Goal: Task Accomplishment & Management: Manage account settings

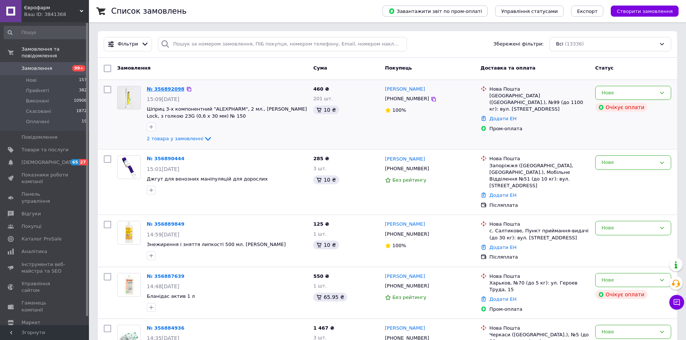
click at [163, 89] on link "№ 356892098" at bounding box center [166, 89] width 38 height 6
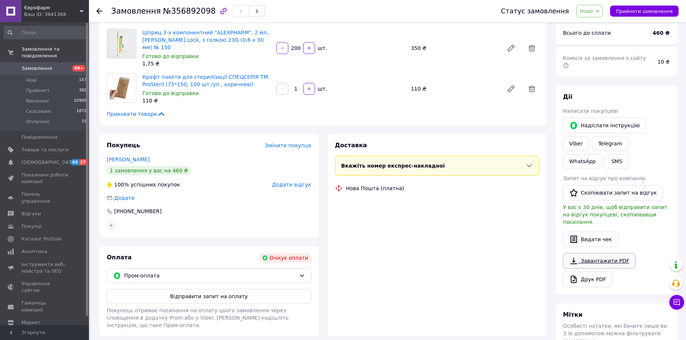
scroll to position [57, 0]
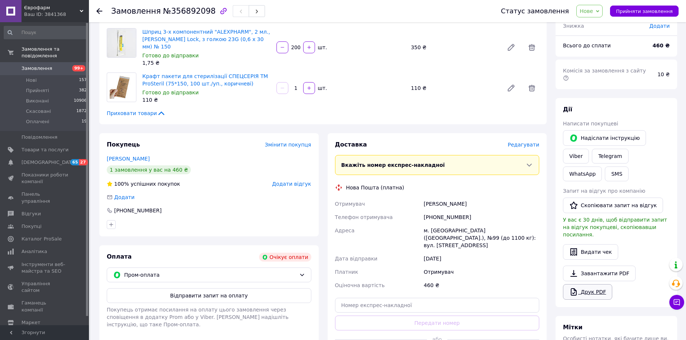
click at [583, 285] on link "Друк PDF" at bounding box center [587, 293] width 49 height 16
click at [593, 12] on span "Нове" at bounding box center [585, 11] width 13 height 6
click at [589, 33] on li "Виконано" at bounding box center [593, 36] width 34 height 11
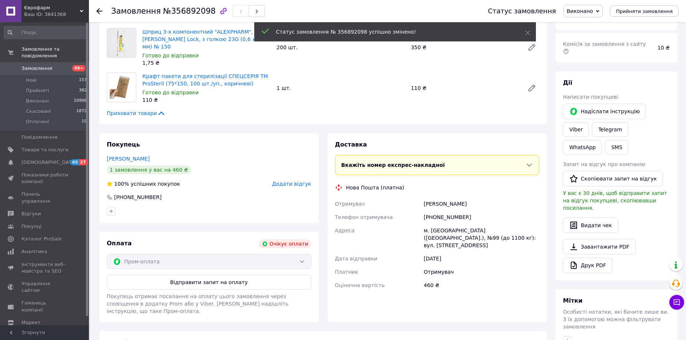
click at [592, 12] on span "Виконано" at bounding box center [579, 11] width 26 height 6
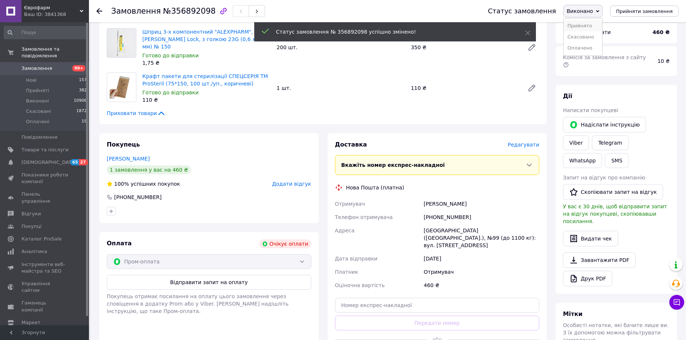
click at [591, 24] on li "Прийнято" at bounding box center [583, 25] width 39 height 11
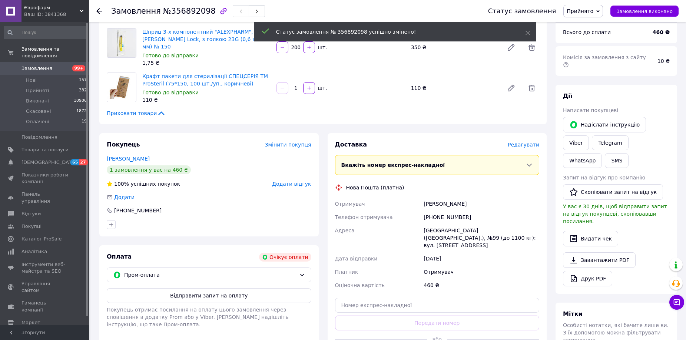
click at [98, 12] on icon at bounding box center [99, 11] width 6 height 6
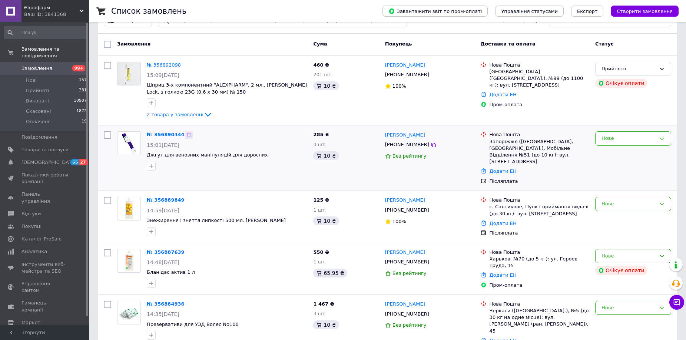
scroll to position [37, 0]
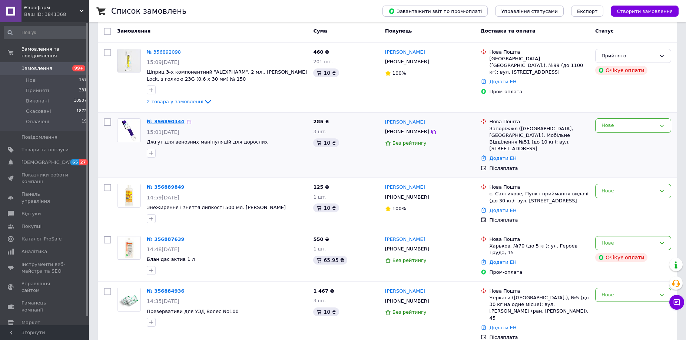
click at [156, 120] on link "№ 356890444" at bounding box center [166, 122] width 38 height 6
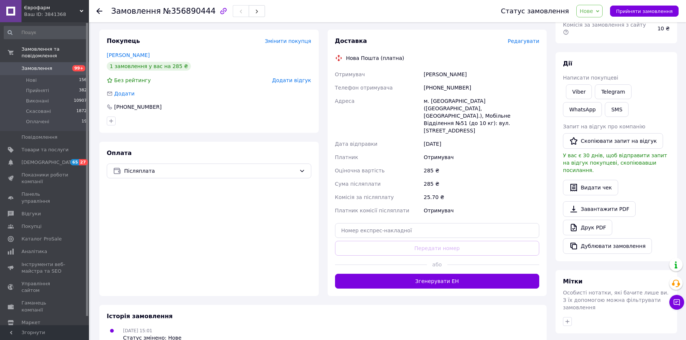
scroll to position [111, 0]
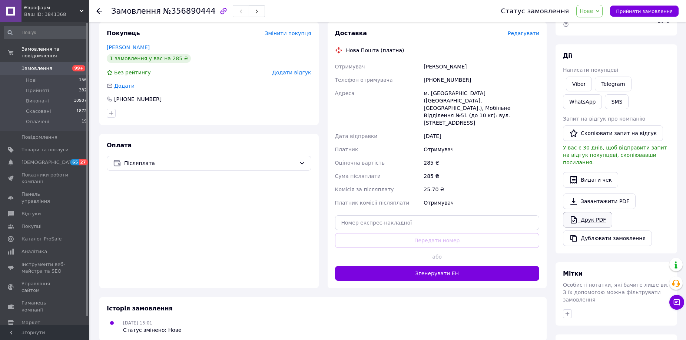
click at [581, 212] on link "Друк PDF" at bounding box center [587, 220] width 49 height 16
click at [588, 16] on span "Нове" at bounding box center [589, 11] width 26 height 13
click at [594, 28] on li "Прийнято" at bounding box center [593, 25] width 34 height 11
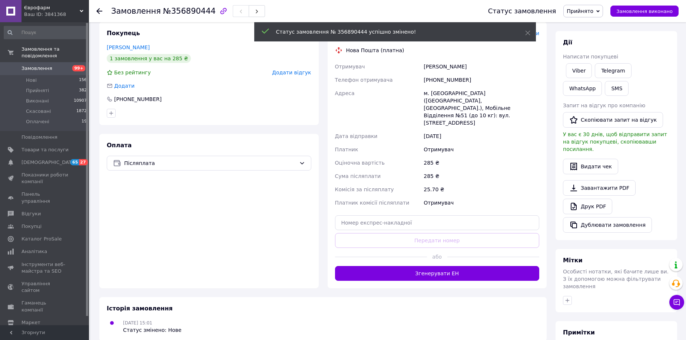
click at [97, 10] on icon at bounding box center [99, 11] width 6 height 6
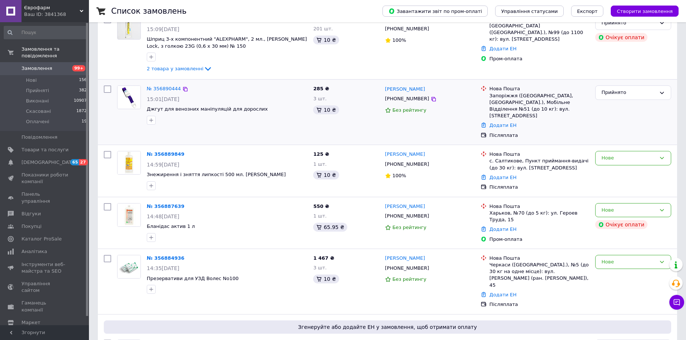
scroll to position [74, 0]
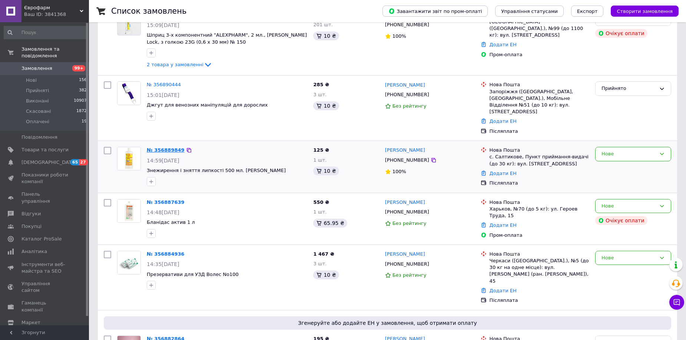
click at [167, 147] on link "№ 356889849" at bounding box center [166, 150] width 38 height 6
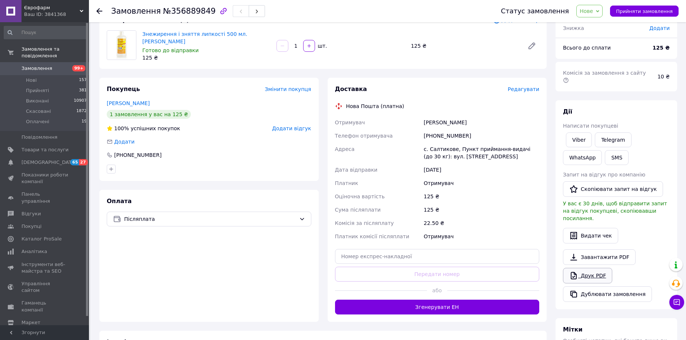
scroll to position [74, 0]
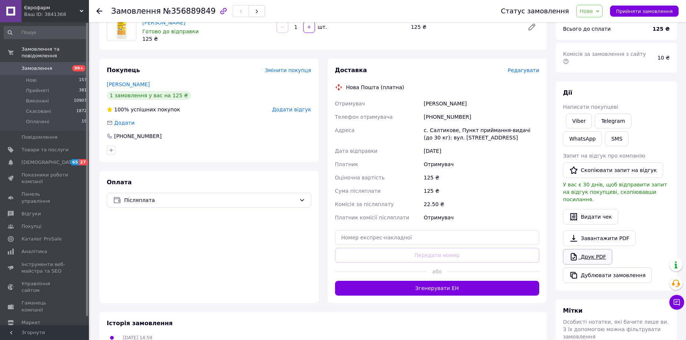
click at [585, 249] on link "Друк PDF" at bounding box center [587, 257] width 49 height 16
click at [590, 11] on span "Нове" at bounding box center [585, 11] width 13 height 6
click at [590, 24] on li "Прийнято" at bounding box center [593, 25] width 34 height 11
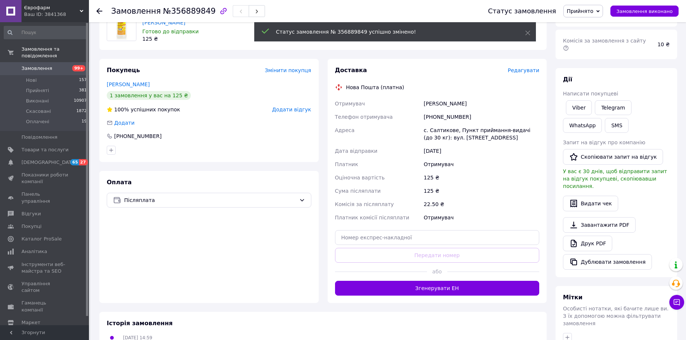
click at [101, 10] on icon at bounding box center [99, 11] width 6 height 6
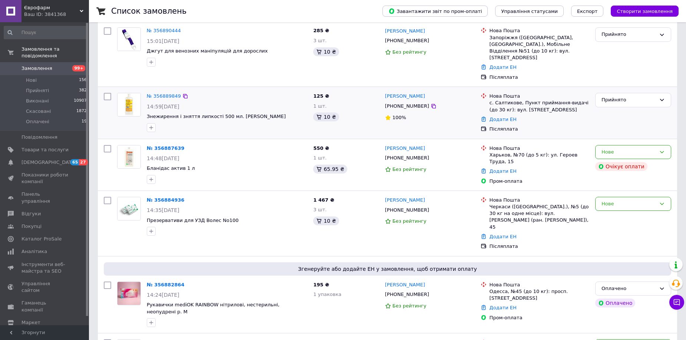
scroll to position [148, 0]
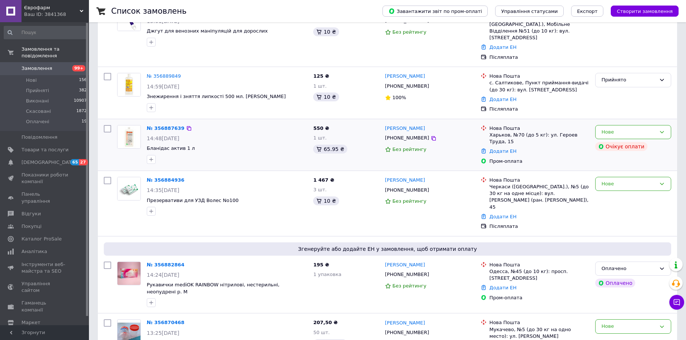
click at [160, 125] on div "№ 356887639" at bounding box center [165, 128] width 39 height 9
click at [161, 126] on link "№ 356887639" at bounding box center [166, 129] width 38 height 6
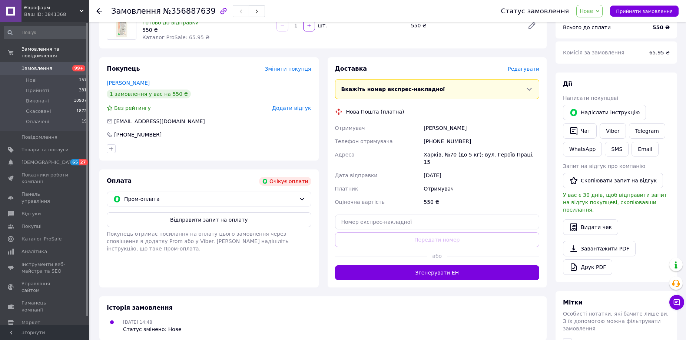
scroll to position [81, 0]
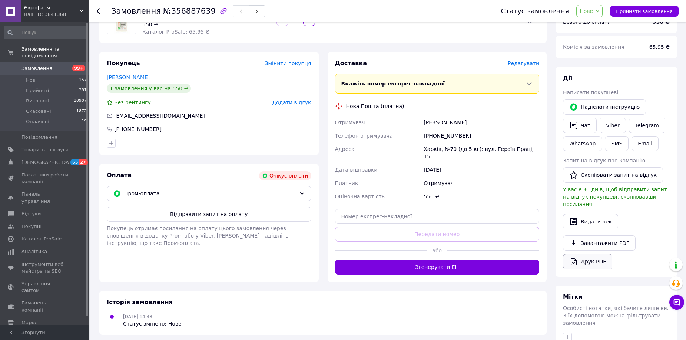
click at [586, 254] on link "Друк PDF" at bounding box center [587, 262] width 49 height 16
click at [583, 11] on div "Статус замовлення Нове Прийнято Виконано Скасовано Оплачено Прийняти замовлення" at bounding box center [585, 11] width 185 height 13
drag, startPoint x: 591, startPoint y: 13, endPoint x: 588, endPoint y: 23, distance: 10.1
click at [591, 14] on span "Нове" at bounding box center [585, 11] width 13 height 6
click at [588, 25] on li "Прийнято" at bounding box center [593, 25] width 34 height 11
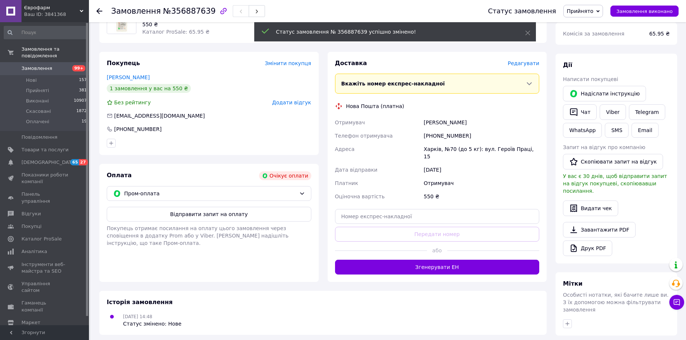
click at [101, 11] on use at bounding box center [99, 11] width 6 height 6
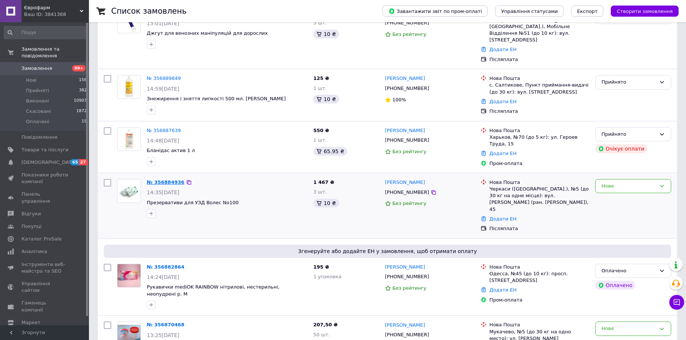
scroll to position [148, 0]
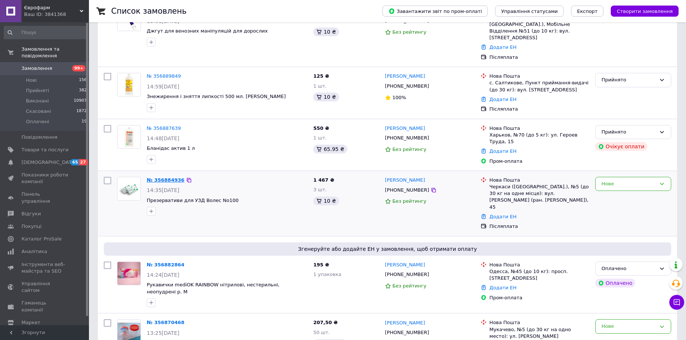
click at [162, 177] on link "№ 356884936" at bounding box center [166, 180] width 38 height 6
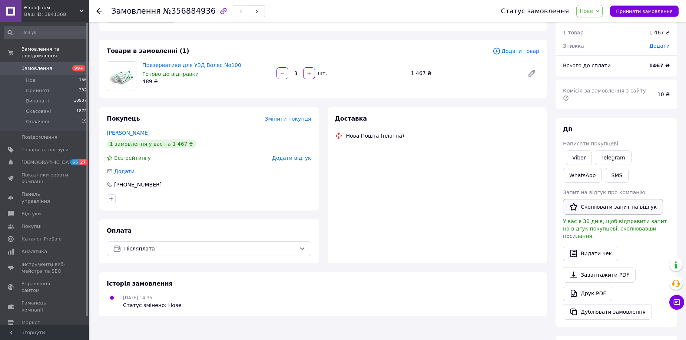
scroll to position [37, 0]
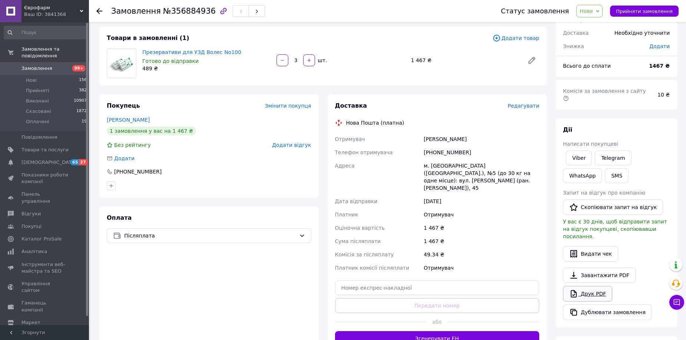
click at [587, 286] on link "Друк PDF" at bounding box center [587, 294] width 49 height 16
click at [602, 8] on span "Нове" at bounding box center [589, 11] width 26 height 13
click at [600, 22] on li "Прийнято" at bounding box center [593, 25] width 34 height 11
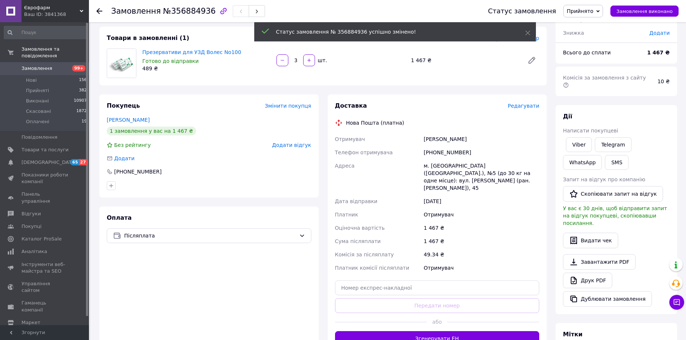
click at [102, 11] on use at bounding box center [99, 11] width 6 height 6
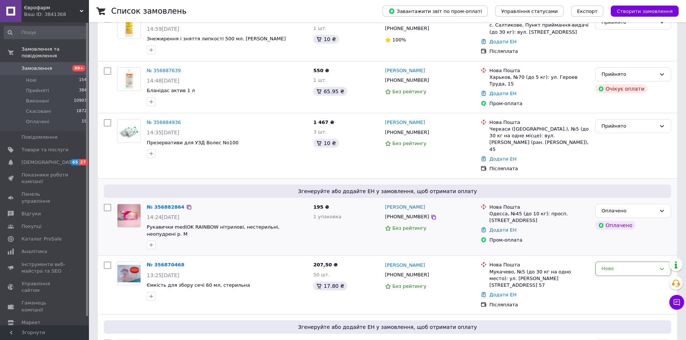
scroll to position [222, 0]
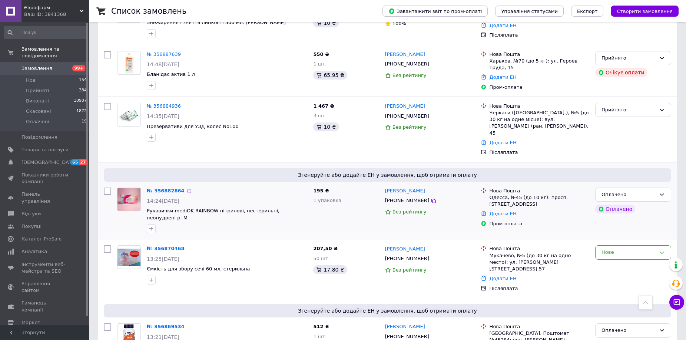
click at [164, 188] on link "№ 356882864" at bounding box center [166, 191] width 38 height 6
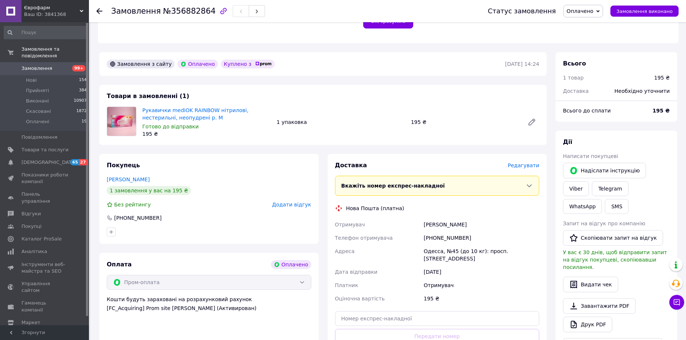
scroll to position [222, 0]
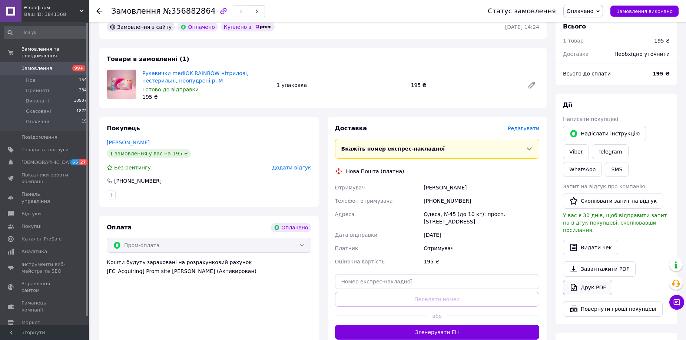
click at [576, 283] on icon at bounding box center [573, 287] width 9 height 9
click at [587, 10] on span "Оплачено" at bounding box center [579, 11] width 27 height 6
click at [584, 25] on li "Прийнято" at bounding box center [583, 25] width 39 height 11
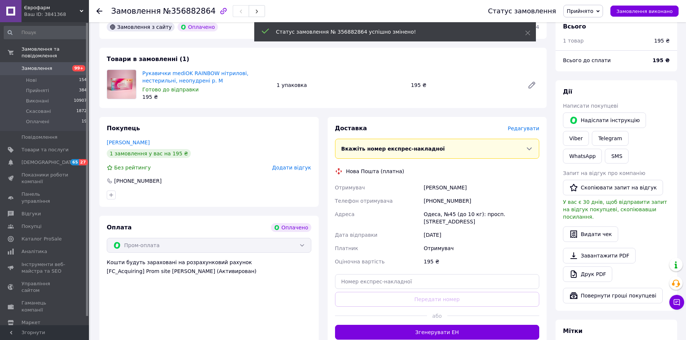
click at [99, 9] on icon at bounding box center [99, 11] width 6 height 6
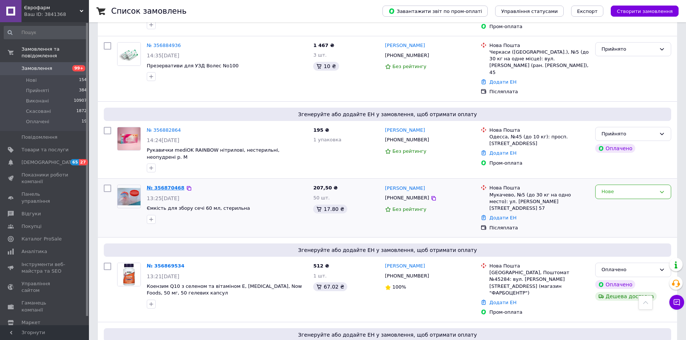
scroll to position [296, 0]
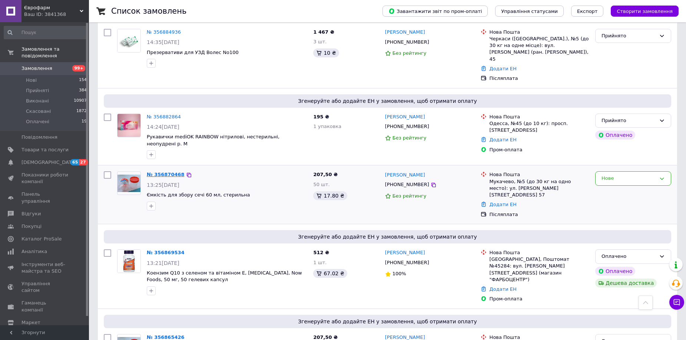
click at [166, 172] on link "№ 356870468" at bounding box center [166, 175] width 38 height 6
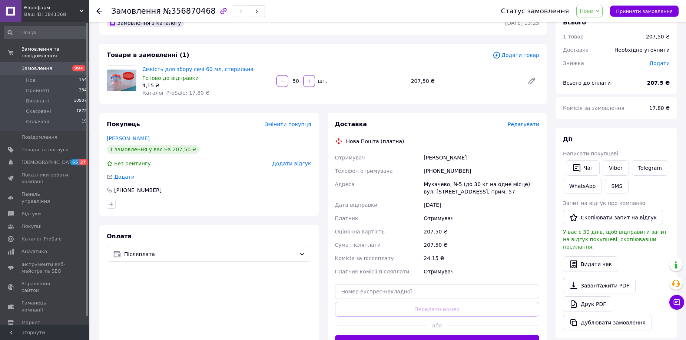
scroll to position [37, 0]
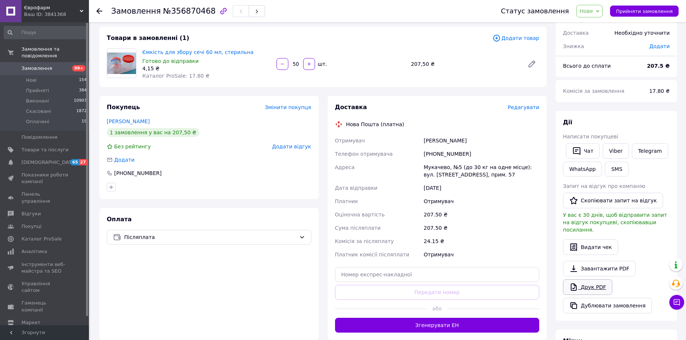
click at [591, 280] on link "Друк PDF" at bounding box center [587, 288] width 49 height 16
click at [589, 10] on span "Нове" at bounding box center [585, 11] width 13 height 6
click at [589, 19] on ul "Прийнято Виконано Скасовано Оплачено" at bounding box center [593, 42] width 35 height 49
click at [593, 8] on span "Нове" at bounding box center [585, 11] width 13 height 6
click at [594, 27] on li "Прийнято" at bounding box center [593, 25] width 34 height 11
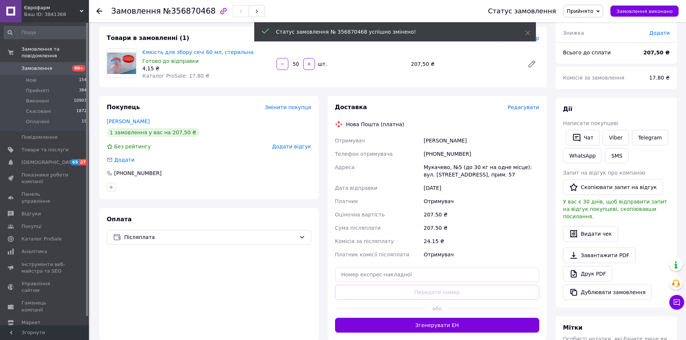
click at [96, 10] on icon at bounding box center [99, 11] width 6 height 6
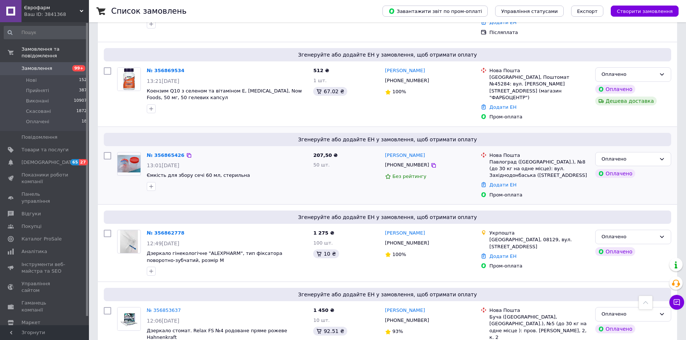
scroll to position [482, 0]
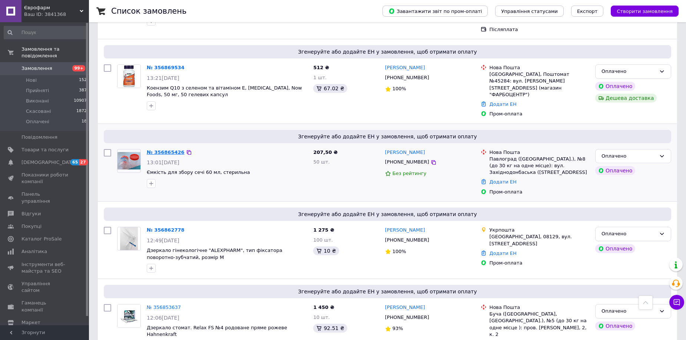
click at [170, 150] on link "№ 356865426" at bounding box center [166, 153] width 38 height 6
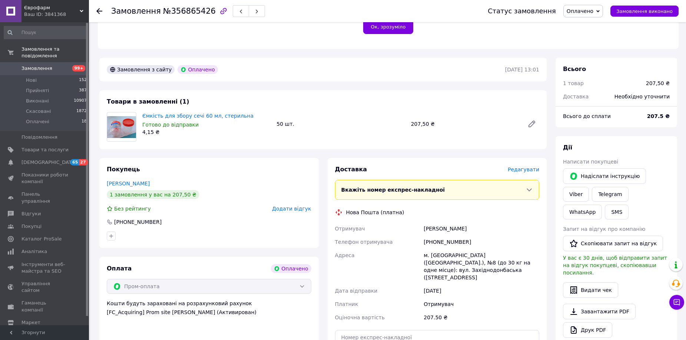
scroll to position [222, 0]
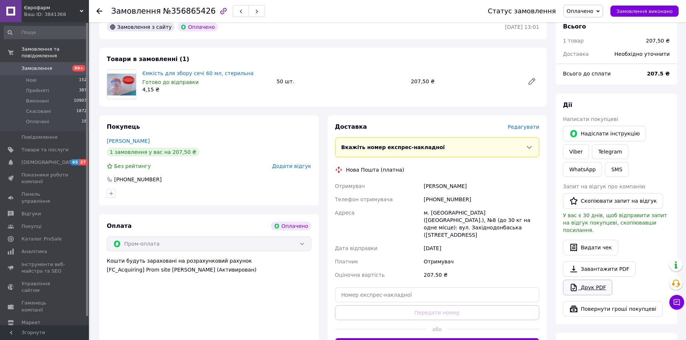
click at [584, 280] on link "Друк PDF" at bounding box center [587, 288] width 49 height 16
click at [592, 11] on span "Оплачено" at bounding box center [579, 11] width 27 height 6
click at [590, 23] on li "Прийнято" at bounding box center [583, 25] width 39 height 11
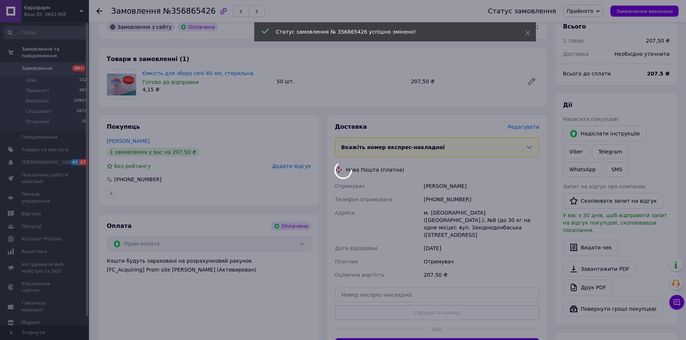
click at [99, 13] on div at bounding box center [343, 170] width 686 height 340
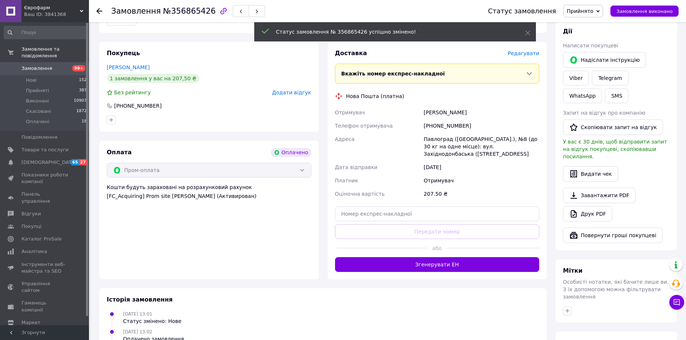
scroll to position [296, 0]
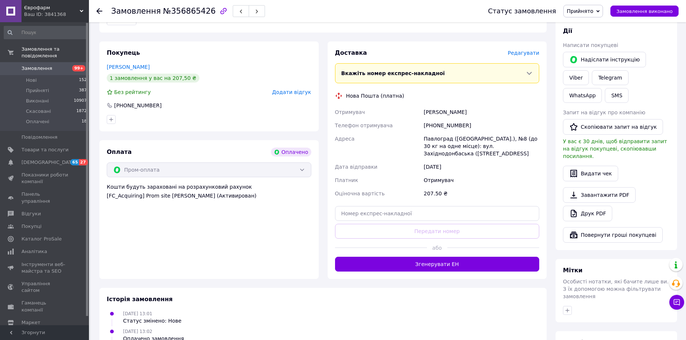
click at [102, 14] on div at bounding box center [99, 10] width 6 height 7
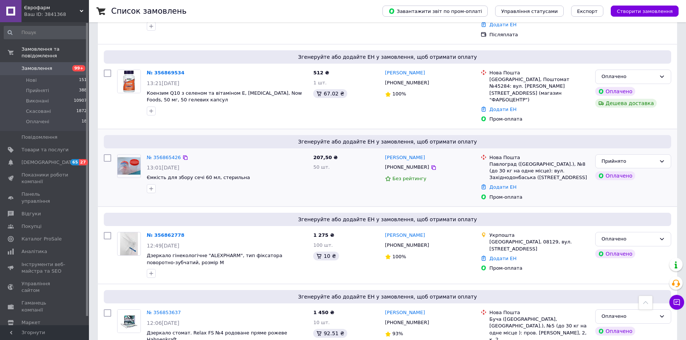
scroll to position [482, 0]
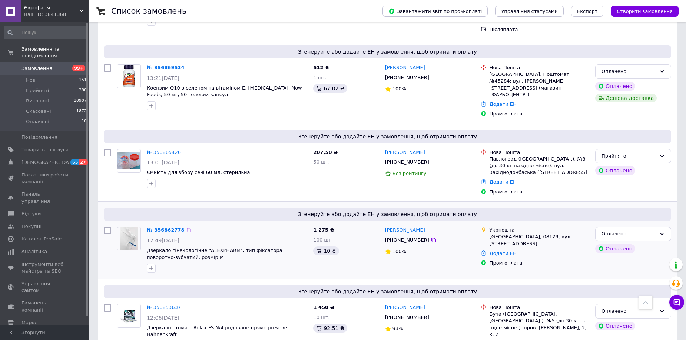
click at [147, 227] on link "№ 356862778" at bounding box center [166, 230] width 38 height 6
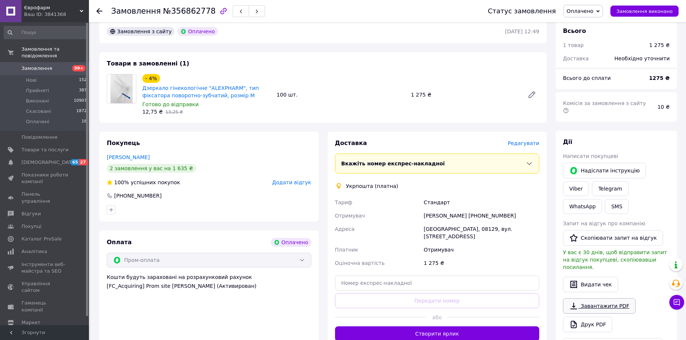
scroll to position [222, 0]
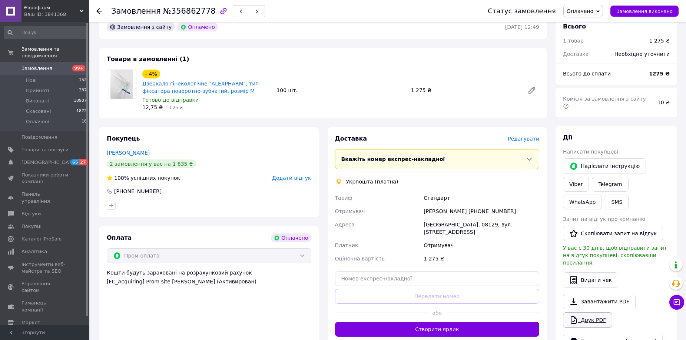
click at [604, 313] on link "Друк PDF" at bounding box center [587, 321] width 49 height 16
click at [593, 8] on span "Оплачено" at bounding box center [579, 11] width 27 height 6
click at [589, 26] on li "Прийнято" at bounding box center [583, 25] width 39 height 11
click at [100, 13] on icon at bounding box center [99, 11] width 6 height 6
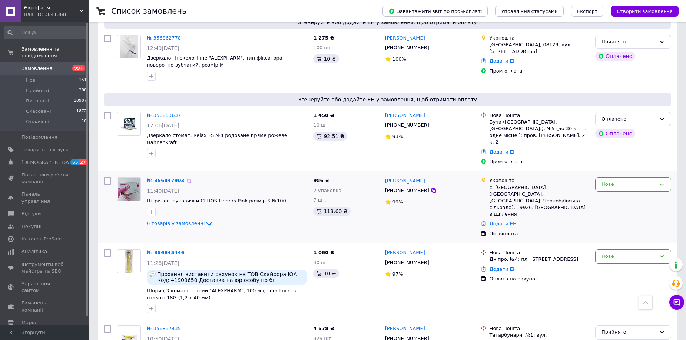
scroll to position [741, 0]
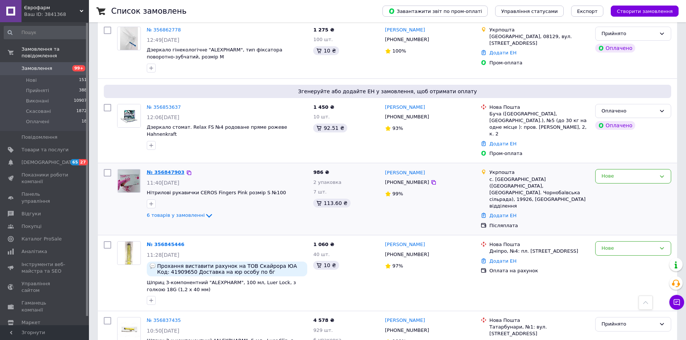
click at [160, 170] on link "№ 356847903" at bounding box center [166, 173] width 38 height 6
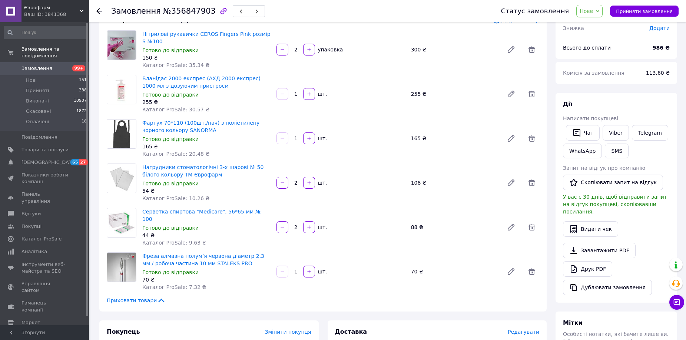
scroll to position [148, 0]
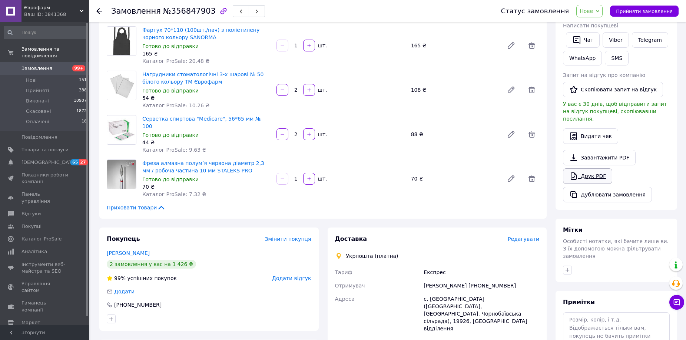
click at [590, 169] on link "Друк PDF" at bounding box center [587, 177] width 49 height 16
click at [593, 13] on span "Нове" at bounding box center [585, 11] width 13 height 6
click at [598, 22] on li "Прийнято" at bounding box center [593, 25] width 34 height 11
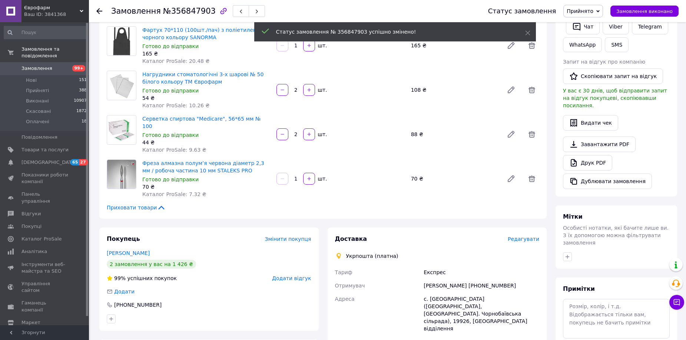
click at [97, 9] on icon at bounding box center [99, 11] width 6 height 6
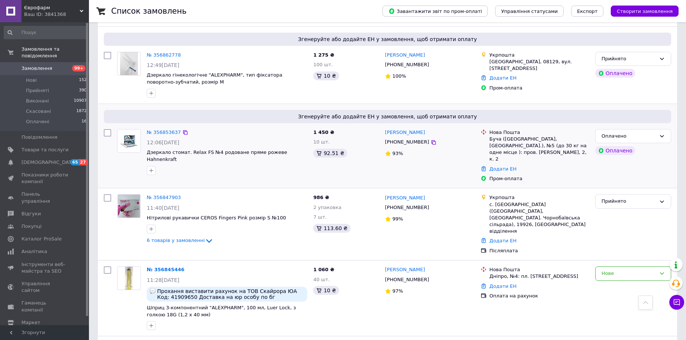
scroll to position [741, 0]
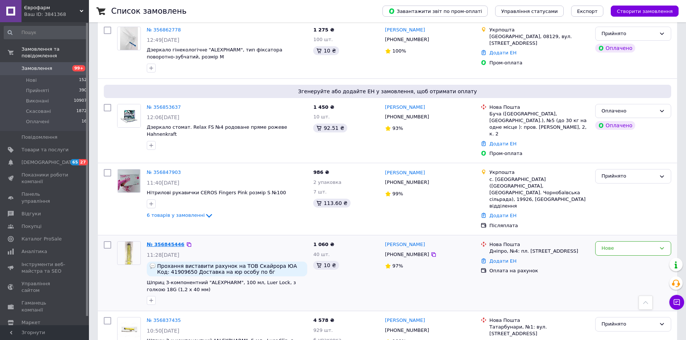
click at [165, 242] on link "№ 356845446" at bounding box center [166, 245] width 38 height 6
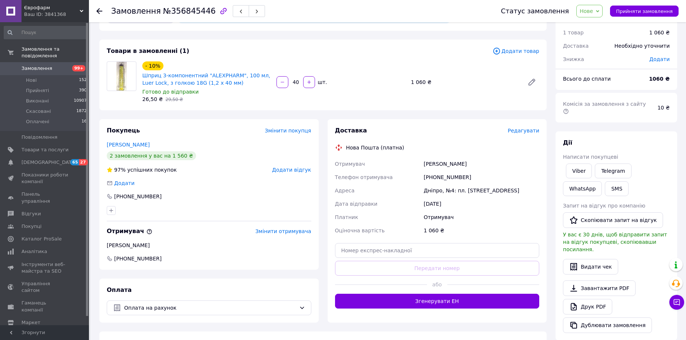
scroll to position [37, 0]
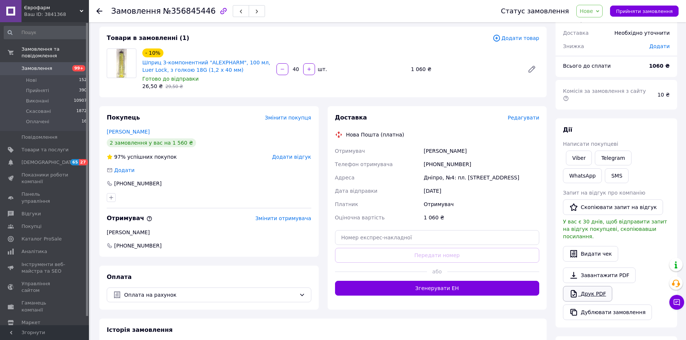
click at [587, 286] on link "Друк PDF" at bounding box center [587, 294] width 49 height 16
click at [589, 10] on span "Нове" at bounding box center [585, 11] width 13 height 6
click at [594, 26] on li "Прийнято" at bounding box center [593, 25] width 34 height 11
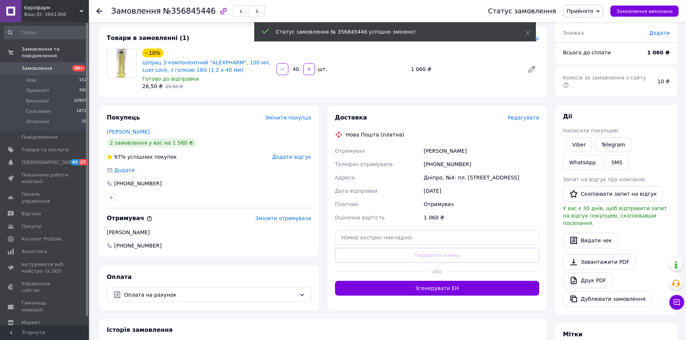
click at [100, 9] on use at bounding box center [99, 11] width 6 height 6
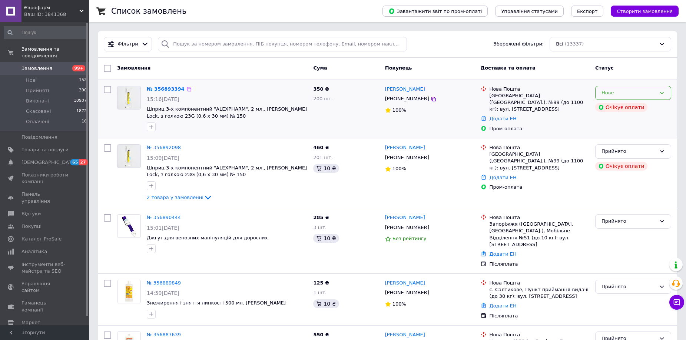
click at [638, 91] on div "Нове" at bounding box center [628, 93] width 54 height 8
click at [627, 136] on li "Скасовано" at bounding box center [632, 136] width 75 height 14
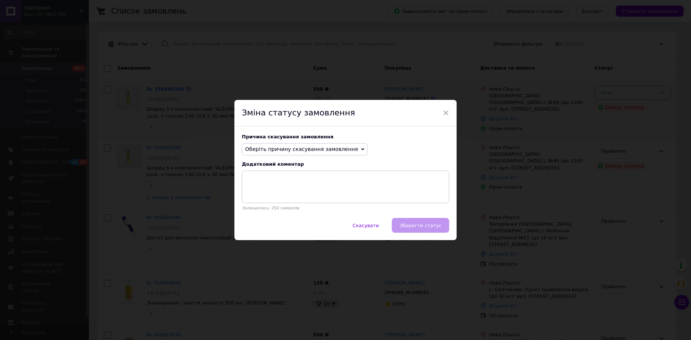
click at [317, 147] on span "Оберіть причину скасування замовлення" at bounding box center [301, 149] width 113 height 6
click at [289, 203] on li "Замовлення-дублікат" at bounding box center [304, 205] width 125 height 10
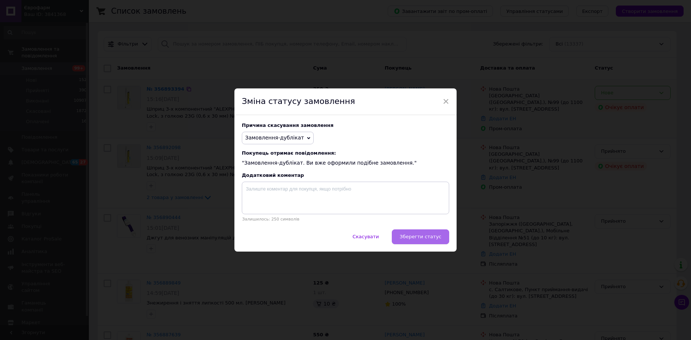
click at [428, 239] on span "Зберегти статус" at bounding box center [421, 237] width 42 height 6
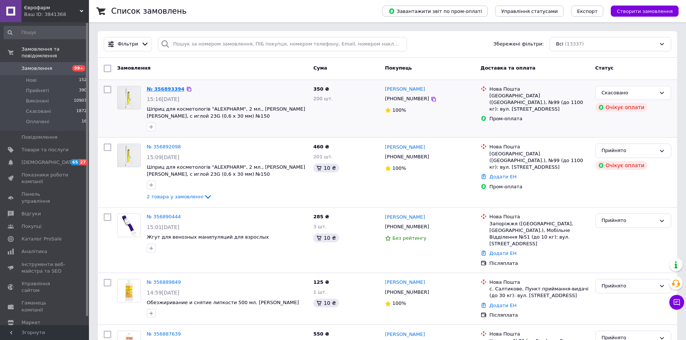
click at [166, 87] on link "№ 356893394" at bounding box center [166, 89] width 38 height 6
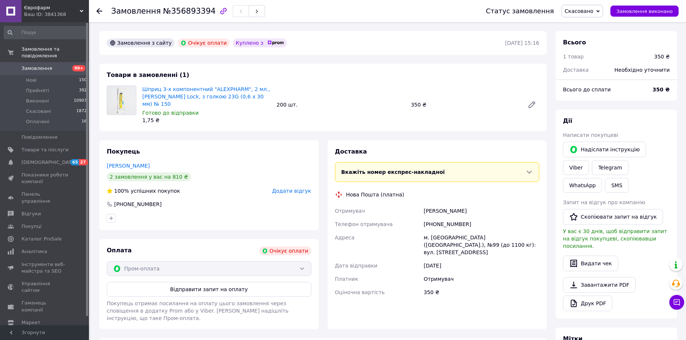
click at [100, 10] on icon at bounding box center [99, 11] width 6 height 6
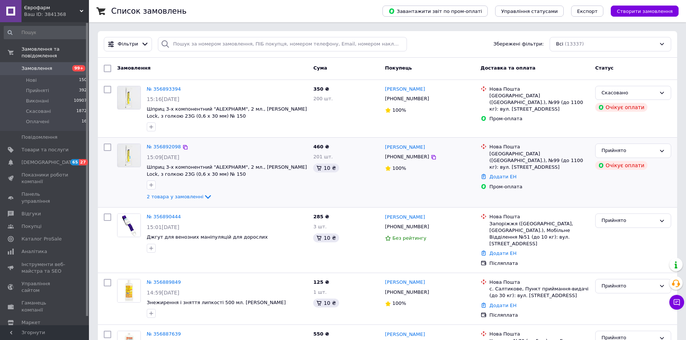
click at [157, 142] on div "№ 356892098 15:09[DATE] Шприц 3-х компонентний "ALEXPHARM", 2 мл., Luer Lock, з…" at bounding box center [227, 173] width 166 height 64
click at [159, 145] on link "№ 356892098" at bounding box center [164, 147] width 34 height 6
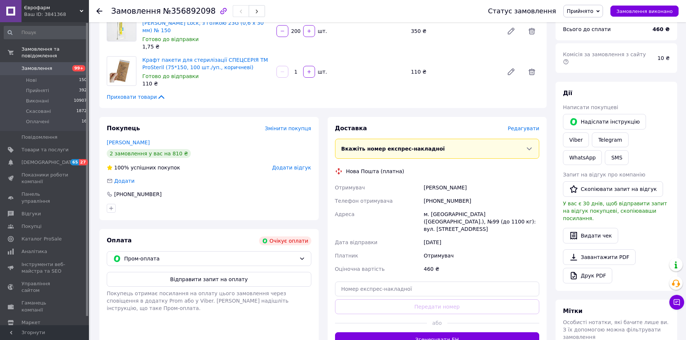
scroll to position [74, 0]
click at [257, 256] on div "Пром-оплата" at bounding box center [209, 258] width 205 height 15
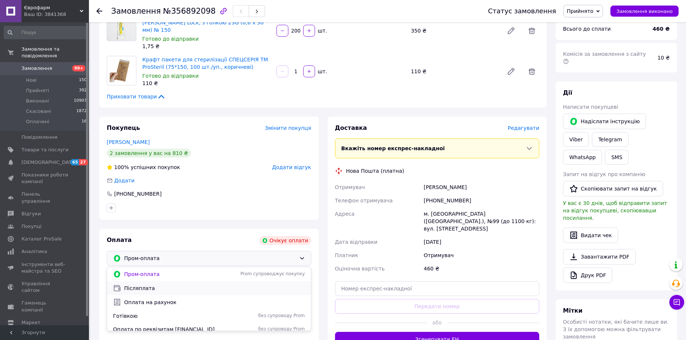
click at [195, 285] on div "Післяплата" at bounding box center [209, 289] width 195 height 8
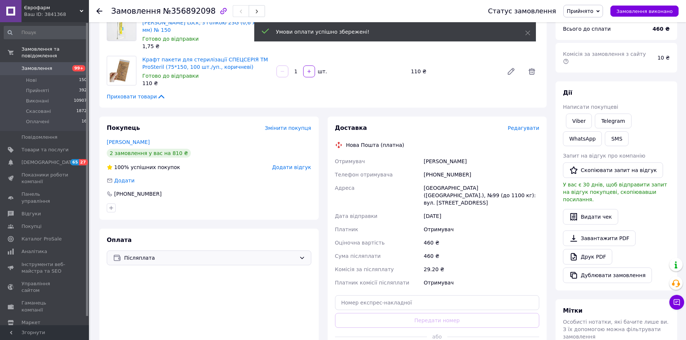
click at [100, 11] on use at bounding box center [99, 11] width 6 height 6
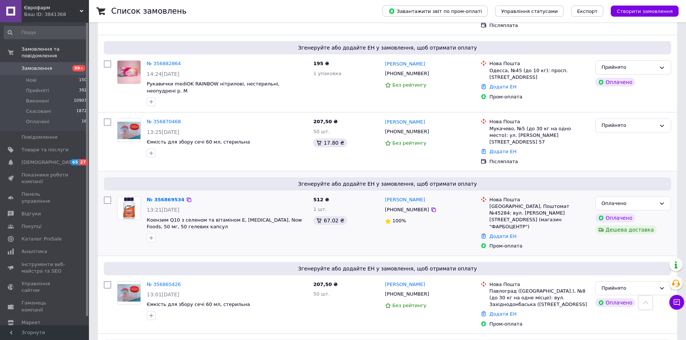
scroll to position [445, 0]
